Goal: Task Accomplishment & Management: Manage account settings

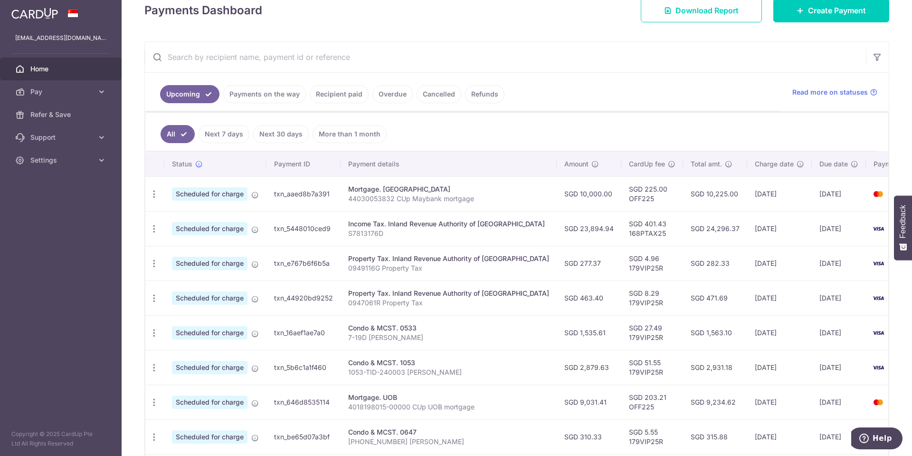
scroll to position [238, 0]
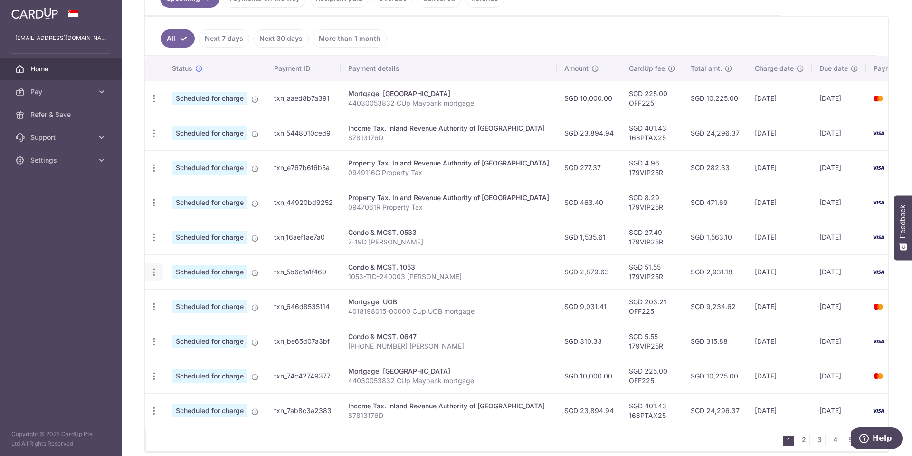
click at [155, 273] on icon "button" at bounding box center [154, 272] width 10 height 10
click at [200, 296] on span "Update payment" at bounding box center [205, 297] width 65 height 11
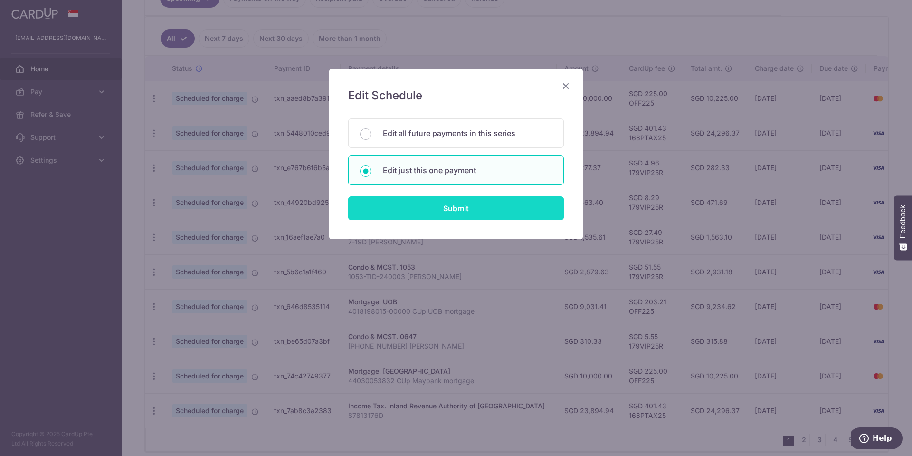
click at [443, 209] on input "Submit" at bounding box center [456, 208] width 216 height 24
radio input "true"
type input "2,879.63"
type input "[DATE]"
type input "1053-TID-240003 [PERSON_NAME]"
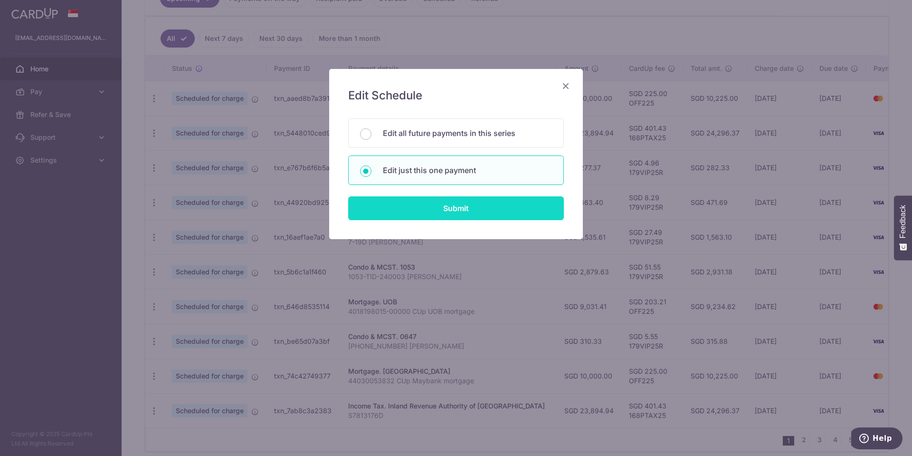
type input "179VIP25R"
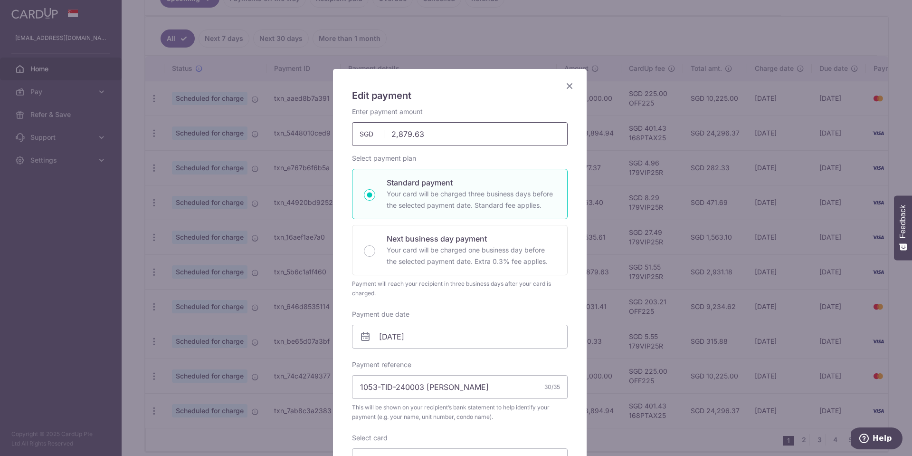
drag, startPoint x: 461, startPoint y: 133, endPoint x: 193, endPoint y: 122, distance: 267.8
click at [193, 122] on div "Edit payment By clicking apply, you will make changes to all payments to 1053 s…" at bounding box center [456, 228] width 912 height 456
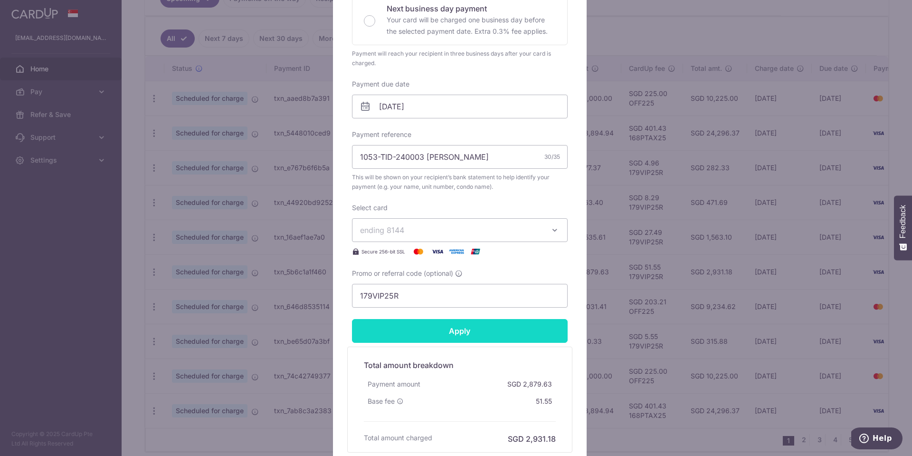
scroll to position [285, 0]
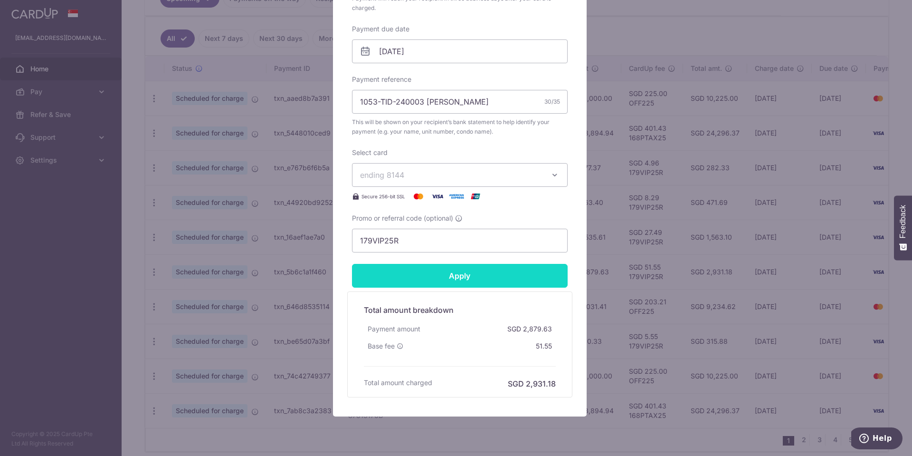
type input "2,880.02"
click at [441, 278] on input "Apply" at bounding box center [460, 276] width 216 height 24
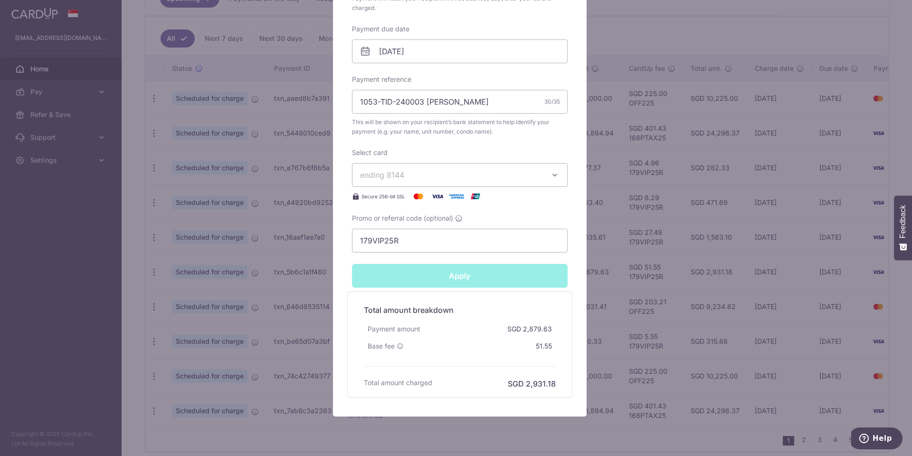
type input "Successfully Applied"
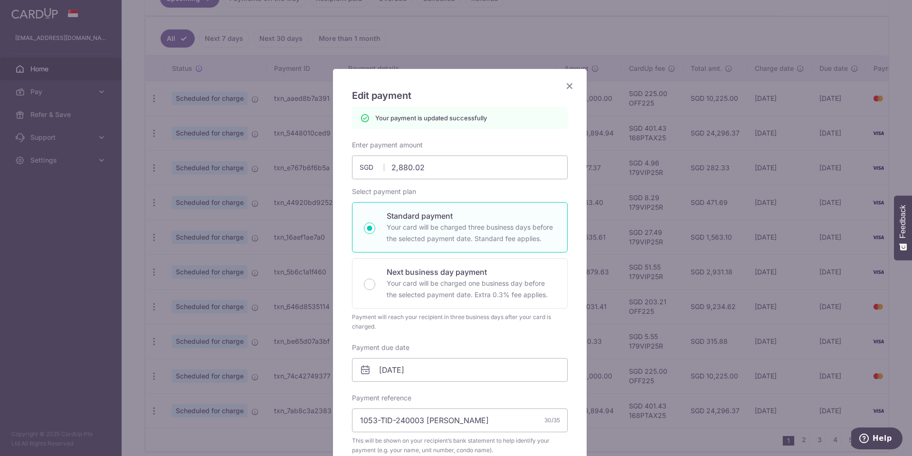
click at [570, 83] on icon "Close" at bounding box center [569, 86] width 11 height 12
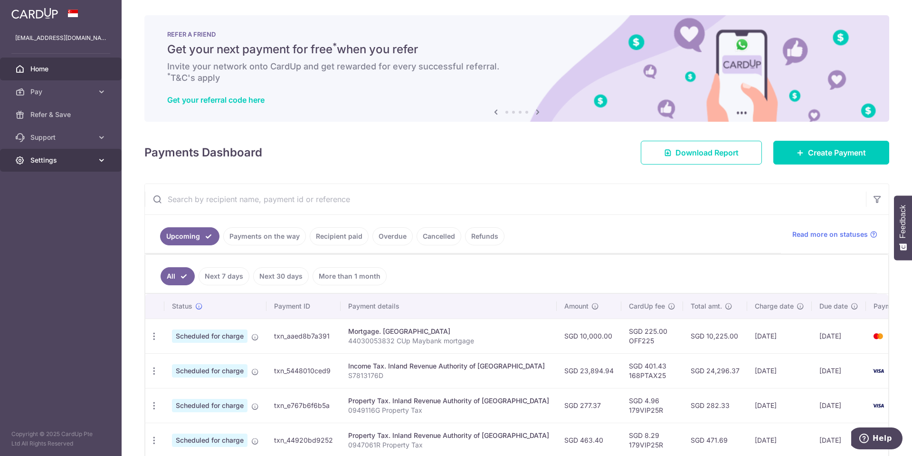
click at [36, 162] on span "Settings" at bounding box center [61, 160] width 63 height 10
click at [44, 206] on span "Logout" at bounding box center [61, 206] width 63 height 10
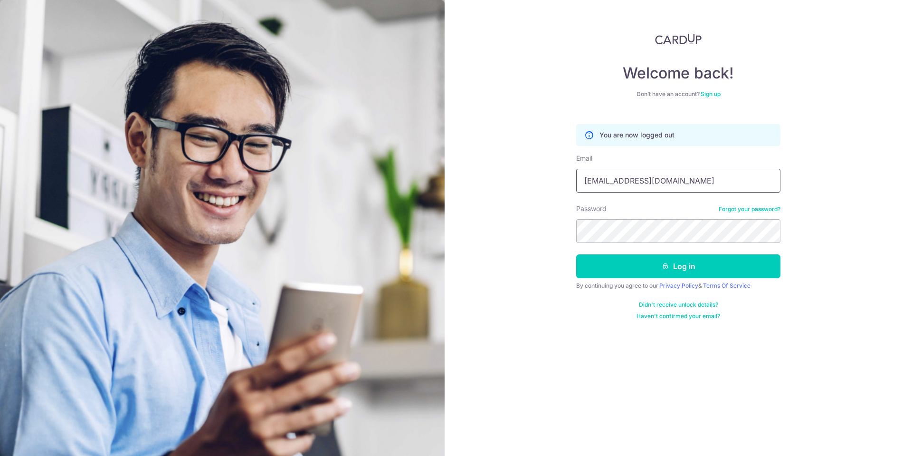
click at [674, 187] on input "[EMAIL_ADDRESS][DOMAIN_NAME]" at bounding box center [678, 181] width 204 height 24
type input "yi.chang.wh01@wharton.upenn.edu"
click at [667, 269] on icon "submit" at bounding box center [666, 266] width 8 height 8
